Goal: Information Seeking & Learning: Learn about a topic

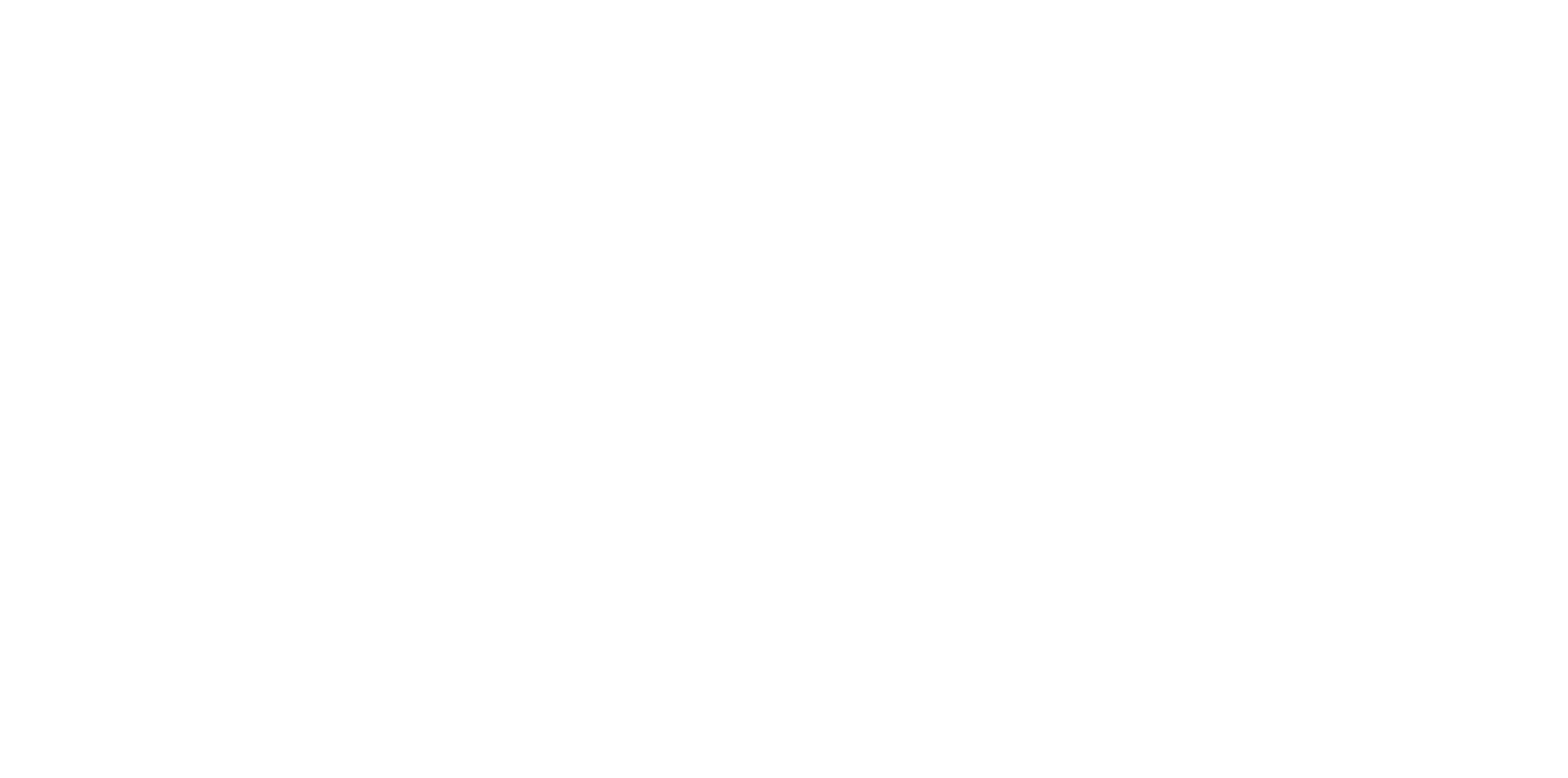
scroll to position [8, 0]
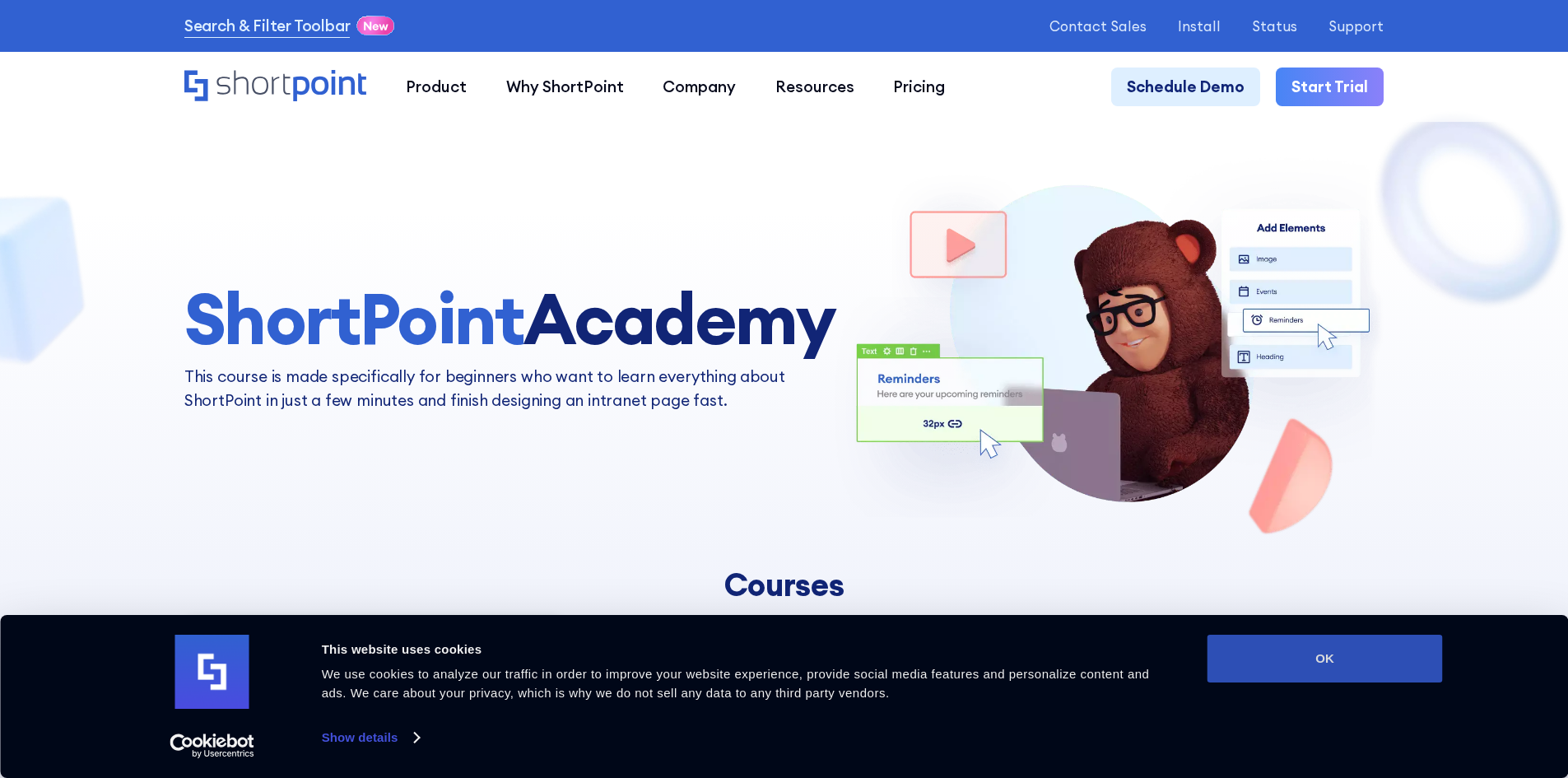
click at [1279, 660] on button "OK" at bounding box center [1325, 658] width 235 height 48
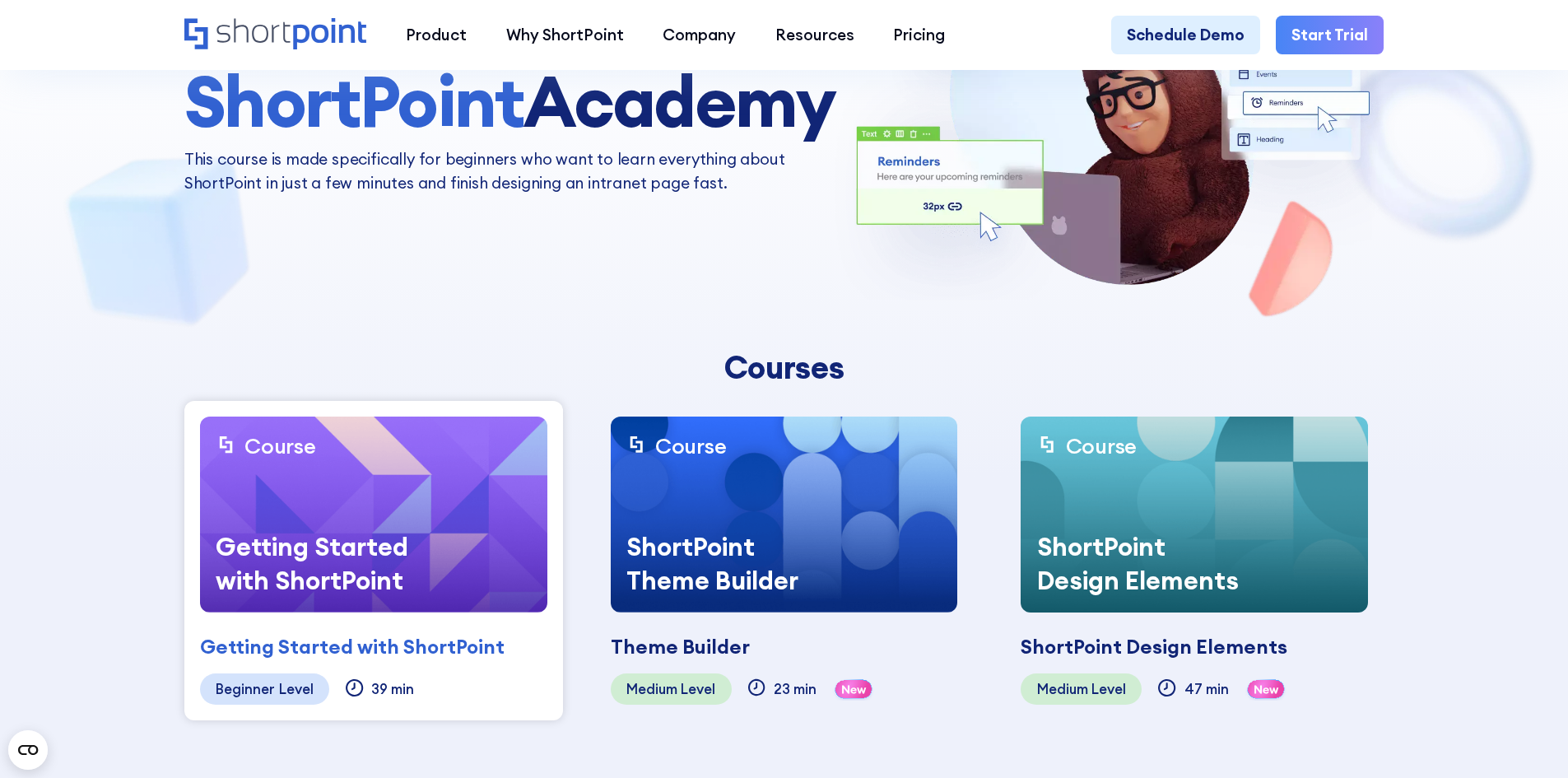
scroll to position [247, 0]
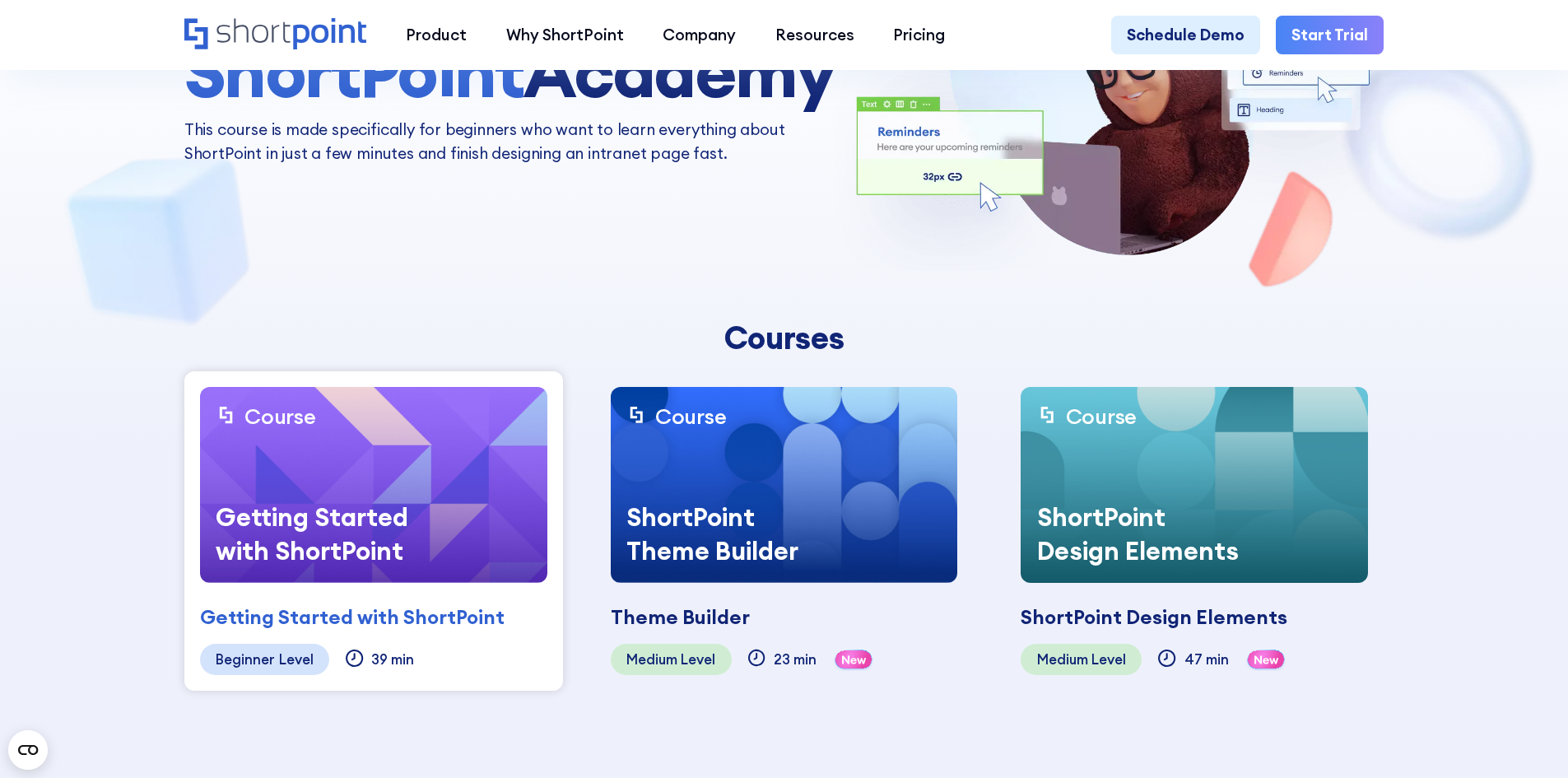
click at [381, 452] on img at bounding box center [374, 484] width 348 height 196
click at [285, 655] on div "Level" at bounding box center [297, 659] width 35 height 16
click at [308, 562] on div "Getting Started with ShortPoint" at bounding box center [323, 533] width 247 height 98
click at [258, 671] on div "Beginner Level" at bounding box center [264, 659] width 129 height 31
click at [255, 658] on div "Beginner" at bounding box center [245, 659] width 60 height 16
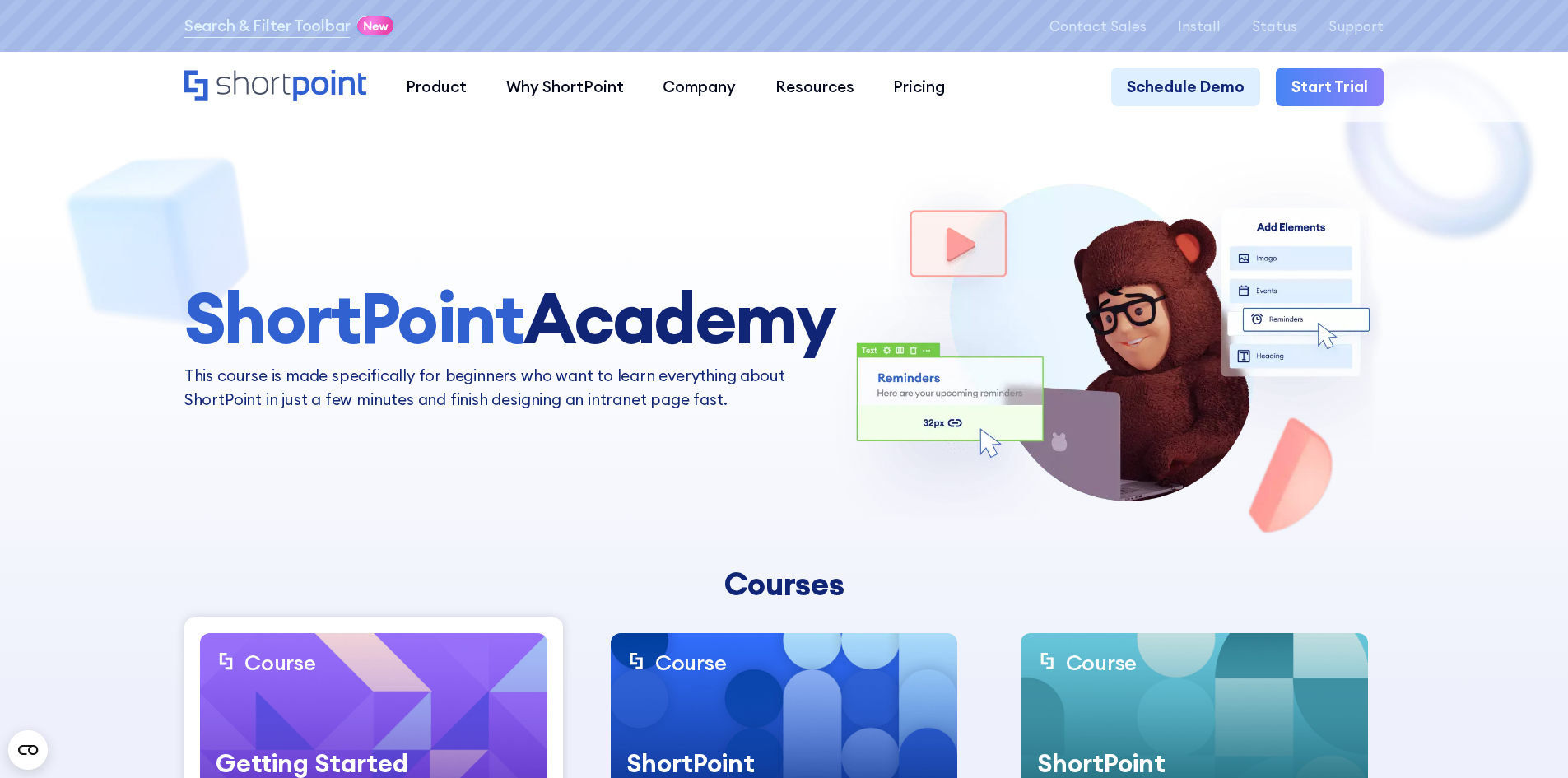
scroll to position [0, 0]
click at [950, 245] on img at bounding box center [1109, 346] width 550 height 378
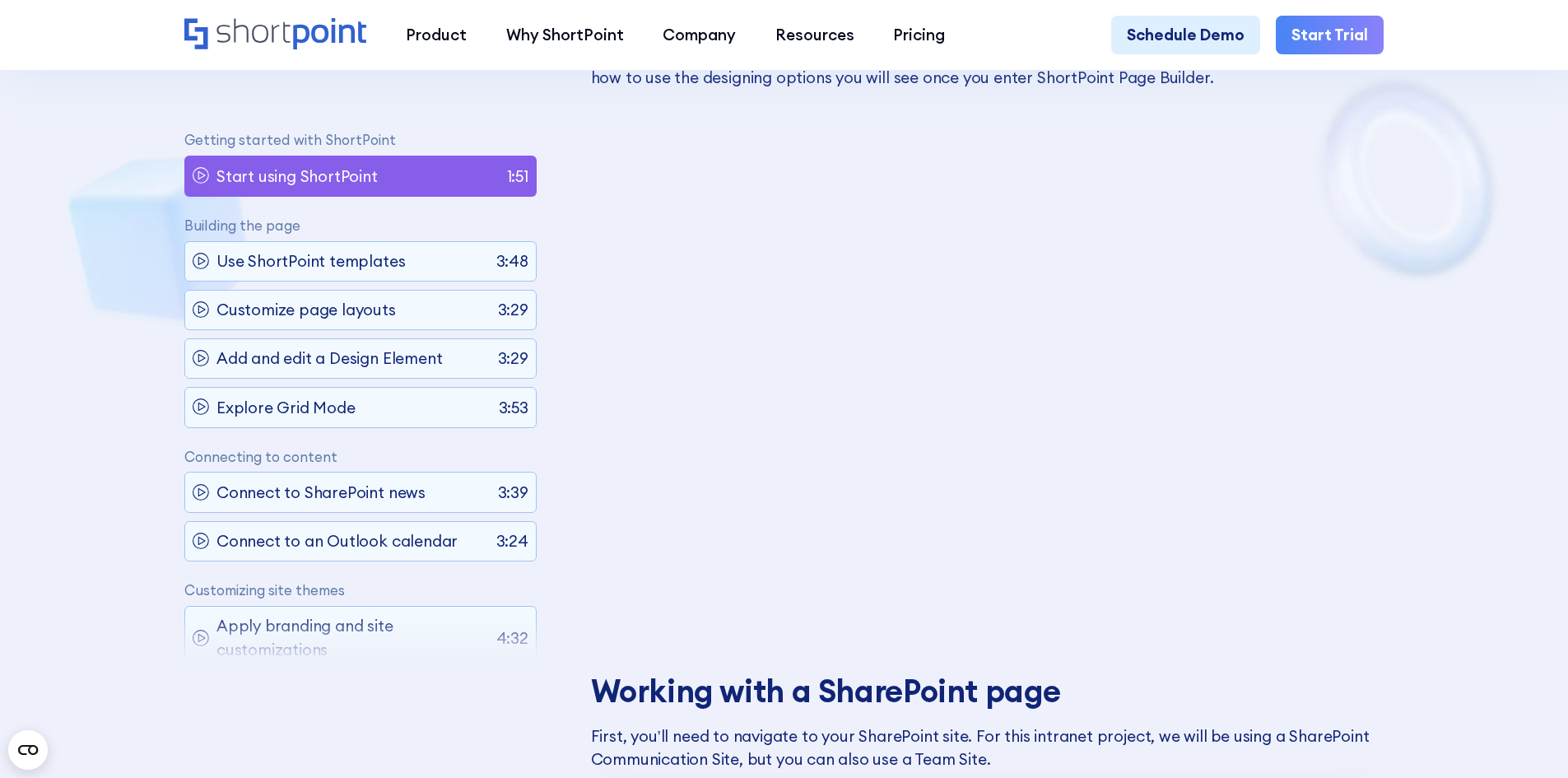
scroll to position [1152, 0]
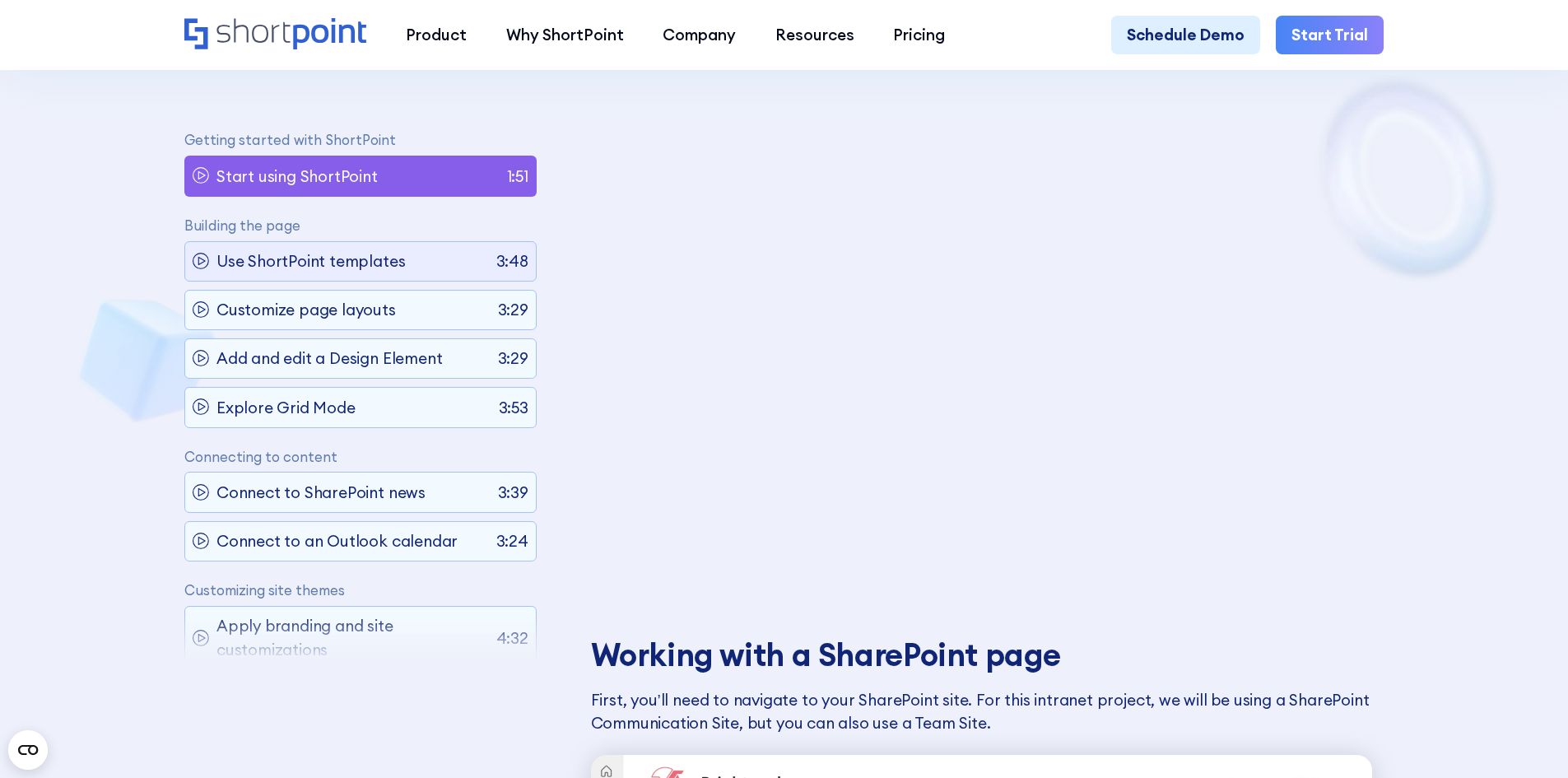
click at [340, 273] on p "Use ShortPoint templates" at bounding box center [310, 262] width 189 height 24
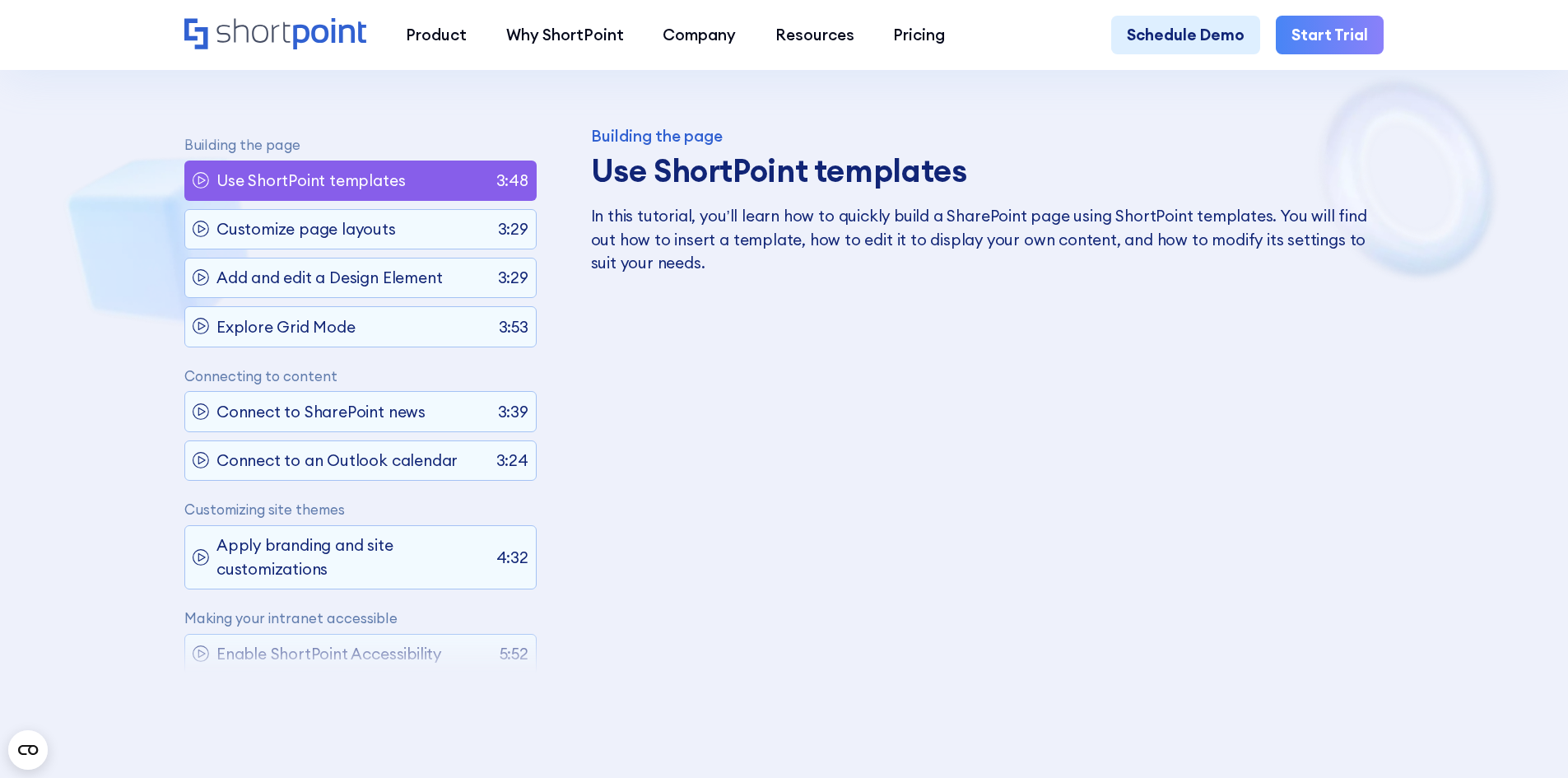
scroll to position [983, 0]
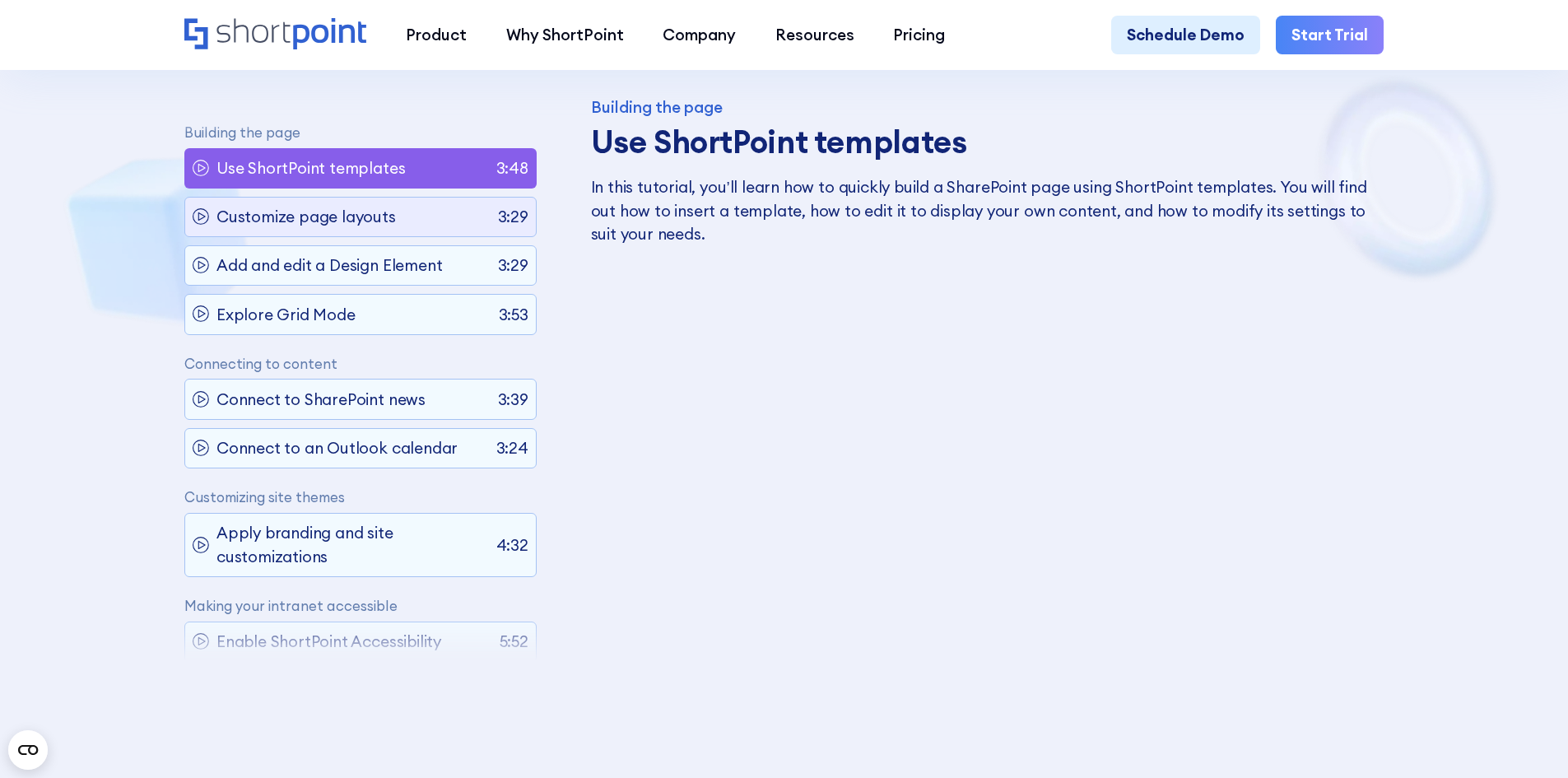
click at [196, 212] on icon at bounding box center [202, 218] width 17 height 17
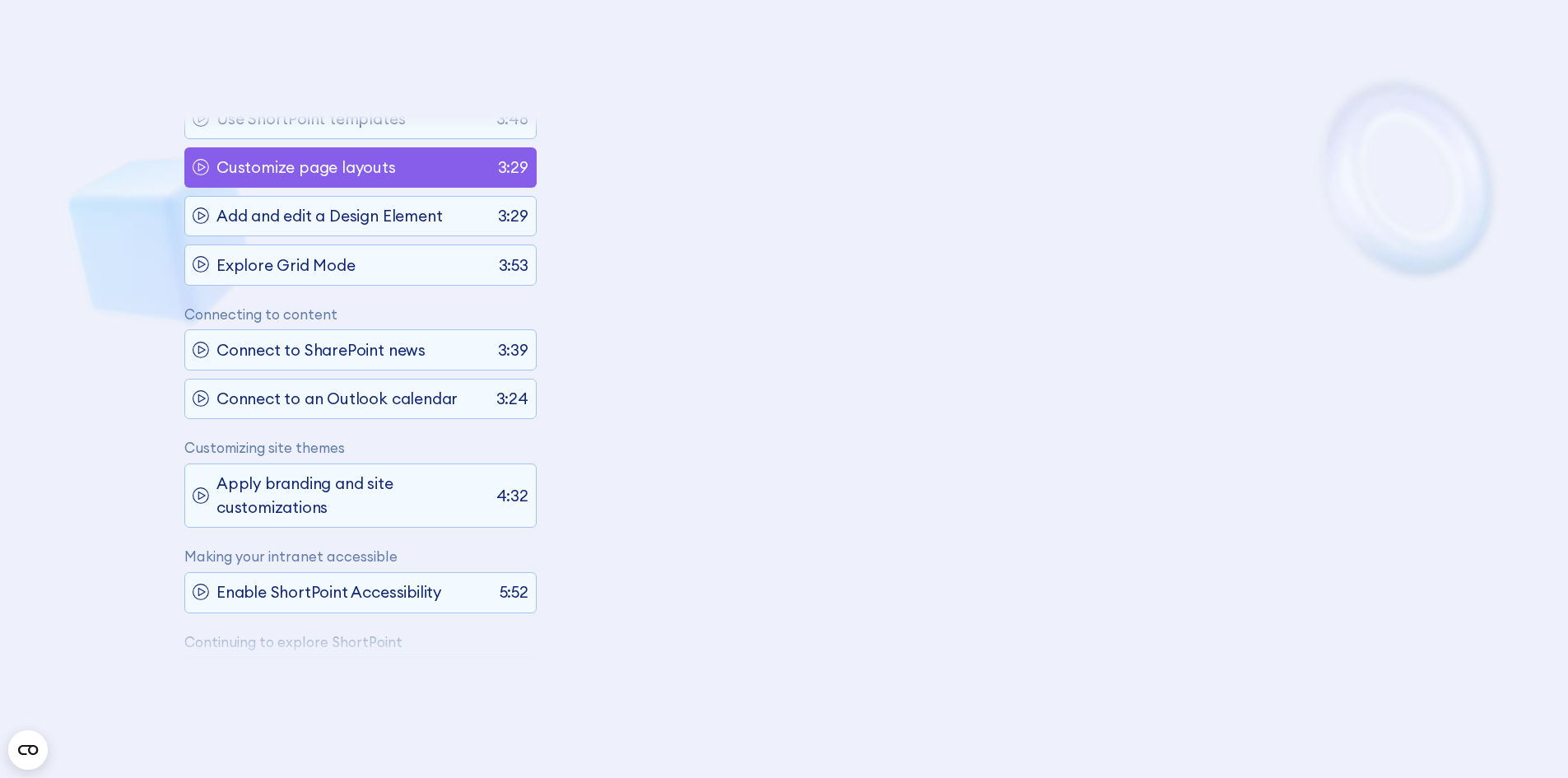
scroll to position [143, 0]
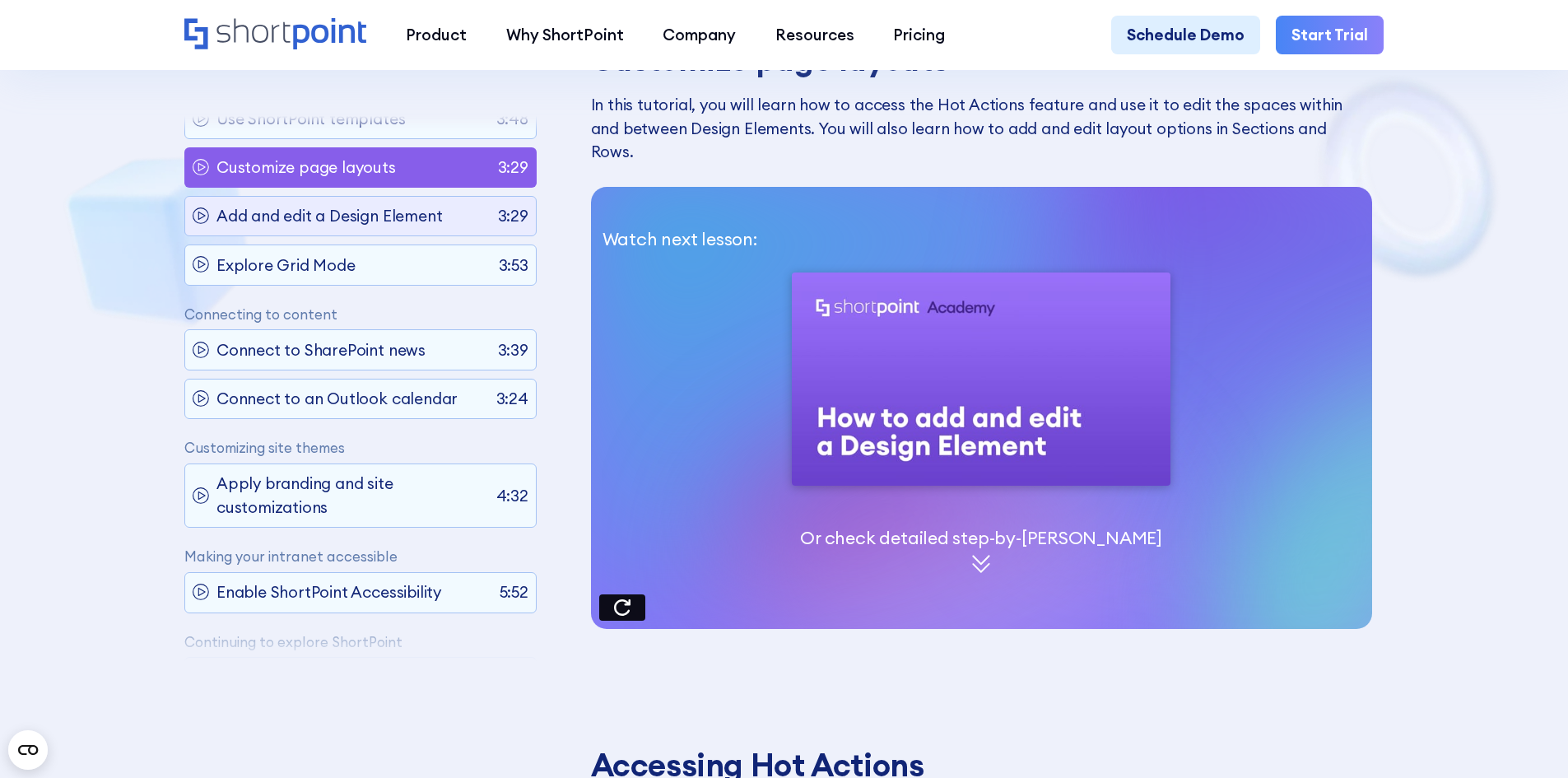
click at [193, 215] on icon at bounding box center [202, 217] width 17 height 17
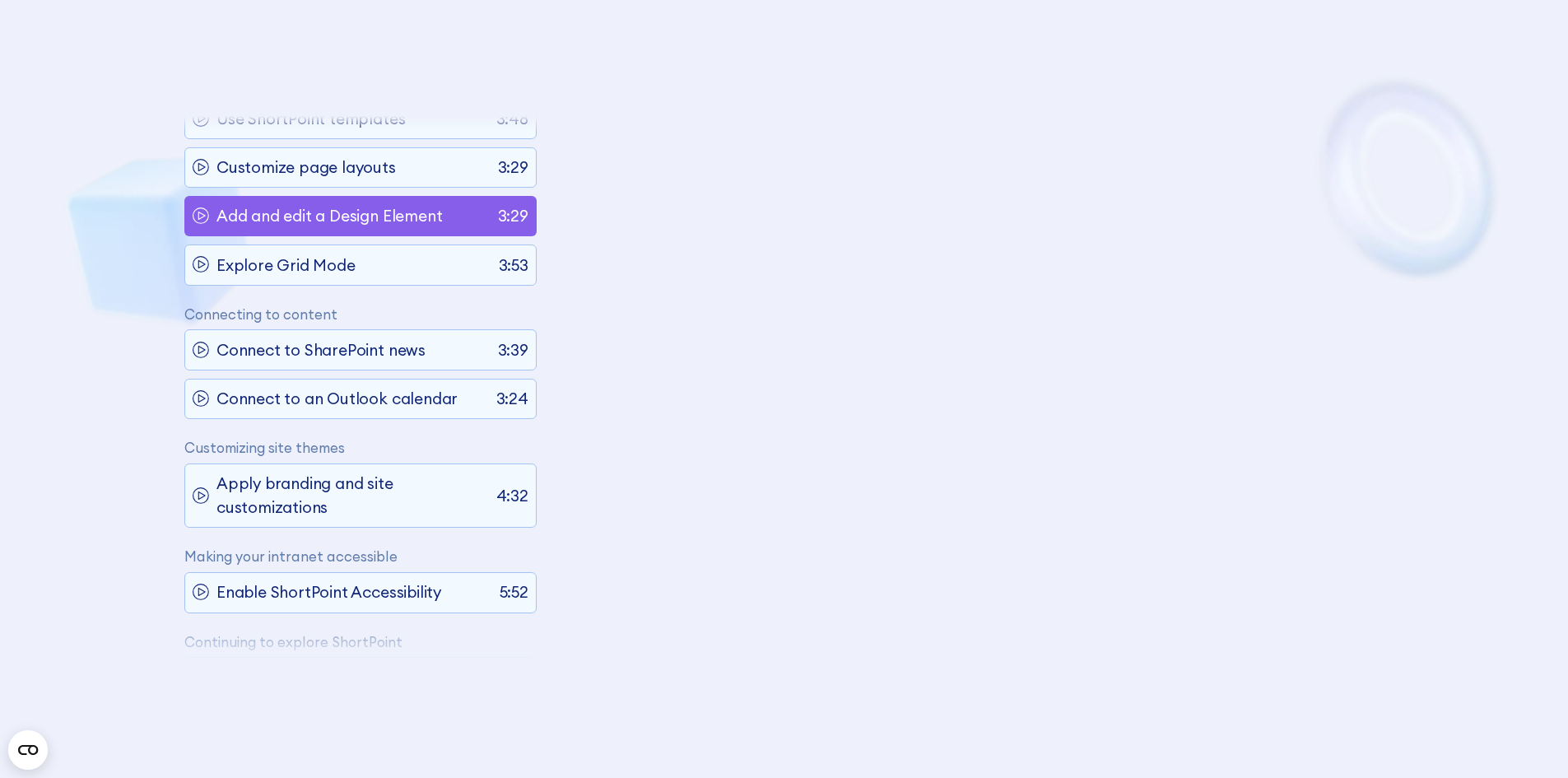
scroll to position [191, 0]
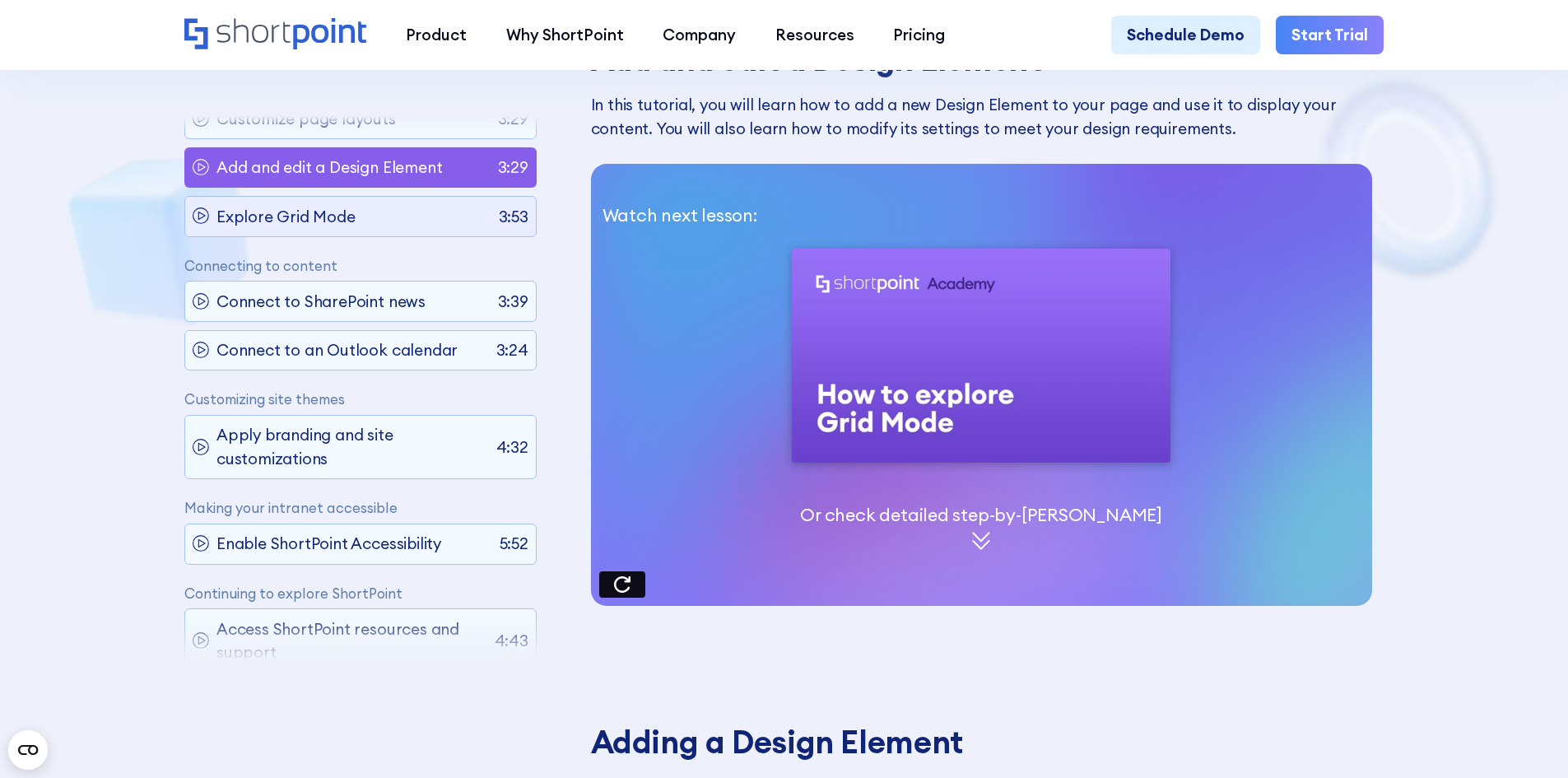
click at [200, 215] on icon at bounding box center [202, 217] width 17 height 17
